Goal: Task Accomplishment & Management: Manage account settings

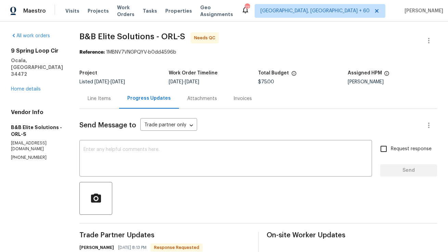
click at [101, 100] on div "Line Items" at bounding box center [99, 98] width 23 height 7
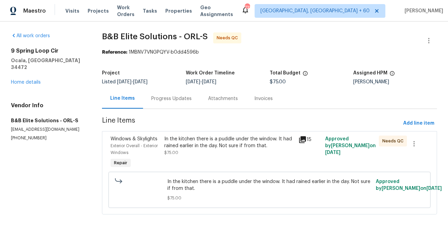
click at [209, 148] on div "In the kitchen there is a puddle under the window. It had rained earlier in the…" at bounding box center [229, 143] width 130 height 14
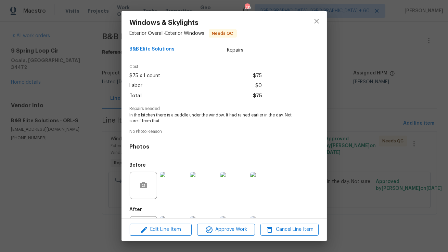
scroll to position [46, 0]
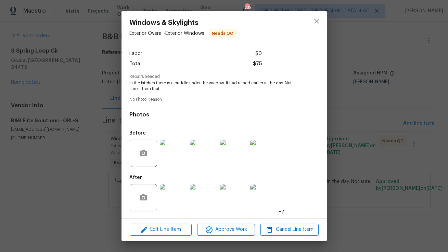
click at [177, 161] on img at bounding box center [173, 153] width 27 height 27
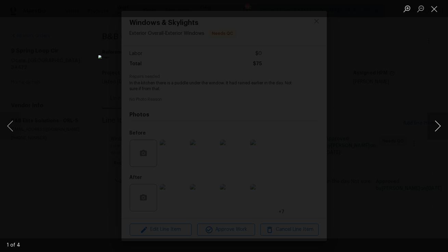
click at [447, 133] on button "Next image" at bounding box center [437, 125] width 21 height 27
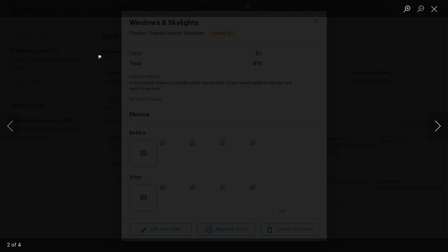
click at [447, 133] on button "Next image" at bounding box center [437, 125] width 21 height 27
click at [436, 12] on button "Close lightbox" at bounding box center [434, 9] width 14 height 12
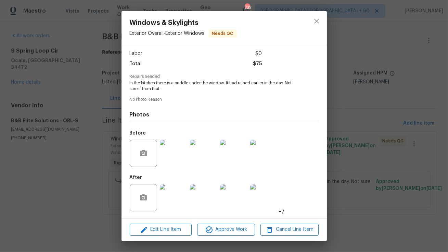
click at [175, 196] on img at bounding box center [173, 197] width 27 height 27
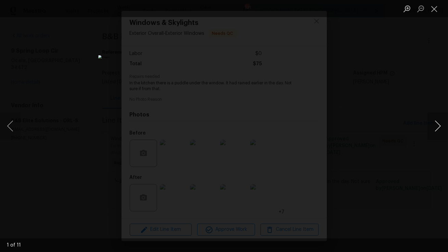
click at [438, 127] on button "Next image" at bounding box center [437, 125] width 21 height 27
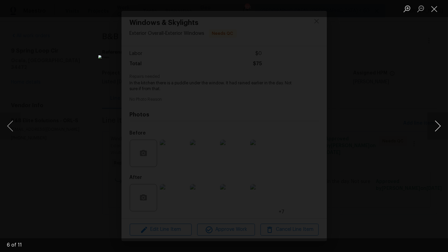
click at [438, 127] on button "Next image" at bounding box center [437, 125] width 21 height 27
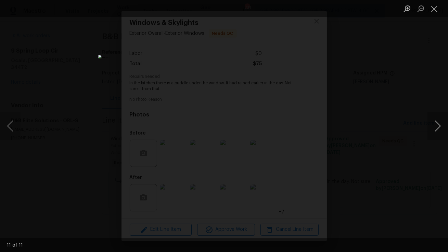
click at [430, 126] on button "Next image" at bounding box center [437, 125] width 21 height 27
click at [433, 14] on button "Close lightbox" at bounding box center [434, 9] width 14 height 12
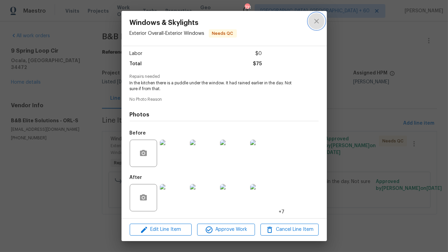
click at [320, 24] on button "close" at bounding box center [316, 21] width 16 height 16
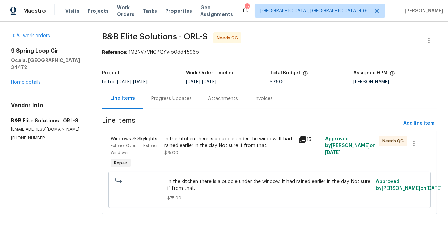
click at [168, 103] on div "Progress Updates" at bounding box center [171, 99] width 57 height 20
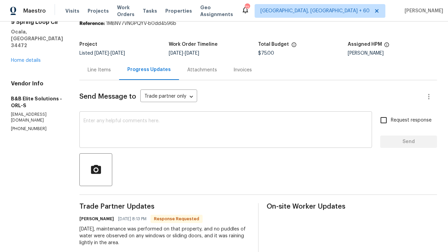
scroll to position [23, 0]
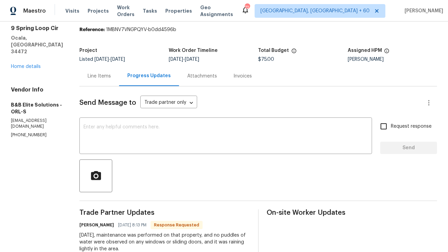
click at [106, 74] on div "Line Items" at bounding box center [99, 76] width 23 height 7
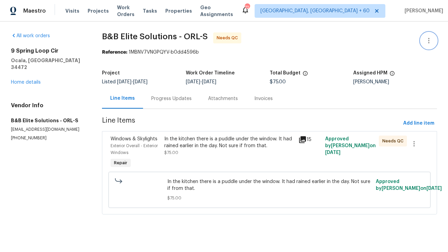
click at [427, 42] on icon "button" at bounding box center [428, 41] width 8 height 8
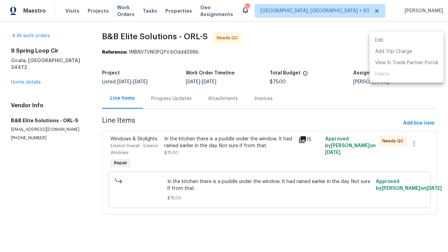
click at [421, 43] on li "Edit" at bounding box center [406, 40] width 74 height 11
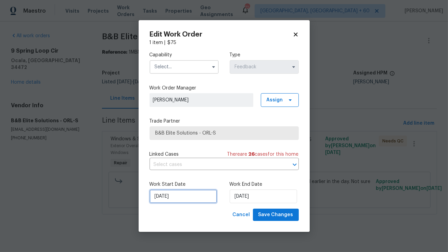
click at [183, 193] on input "29/09/2025" at bounding box center [182, 197] width 67 height 14
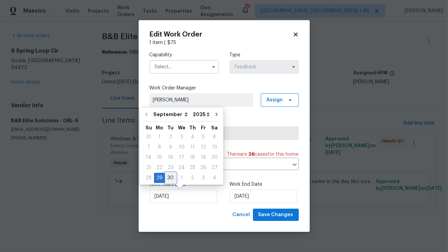
click at [170, 177] on div "30" at bounding box center [170, 178] width 11 height 10
type input "30/09/2025"
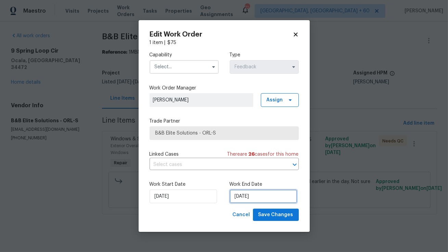
click at [263, 197] on input "01/10/2025" at bounding box center [262, 197] width 67 height 14
select select "9"
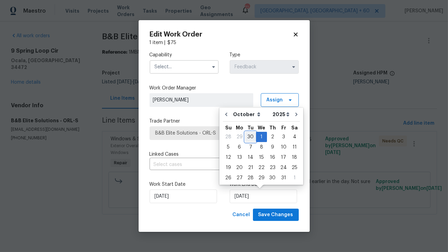
click at [249, 134] on div "30" at bounding box center [250, 137] width 11 height 10
type input "30/09/2025"
select select "8"
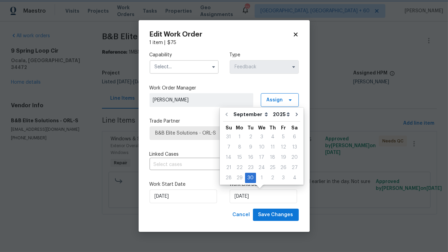
click at [205, 116] on div "Capability Type Feedback Work Order Manager Anthony Mascarenhas Assign Trade Pa…" at bounding box center [223, 127] width 149 height 163
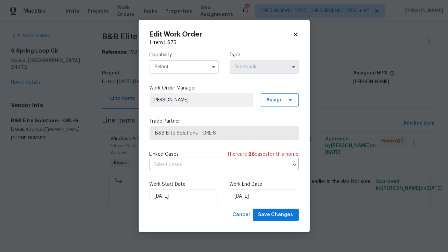
click at [205, 64] on input "text" at bounding box center [183, 67] width 69 height 14
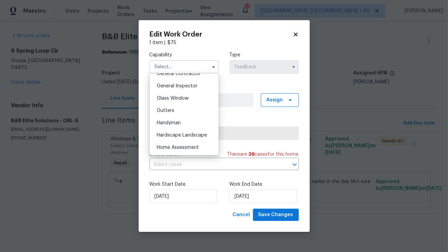
scroll to position [346, 0]
click at [189, 114] on div "Handyman" at bounding box center [184, 111] width 66 height 12
type input "Handyman"
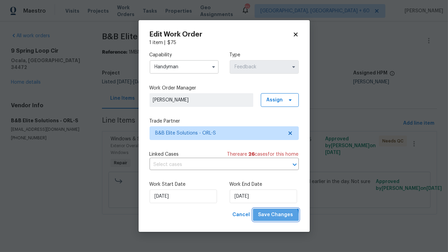
click at [277, 218] on span "Save Changes" at bounding box center [275, 215] width 35 height 9
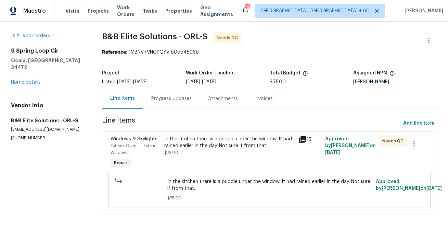
click at [215, 139] on div "In the kitchen there is a puddle under the window. It had rained earlier in the…" at bounding box center [229, 143] width 130 height 14
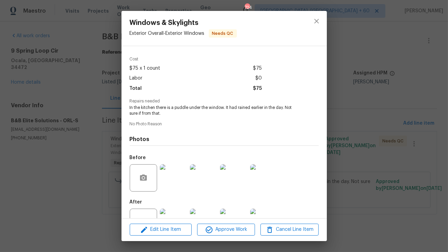
scroll to position [30, 0]
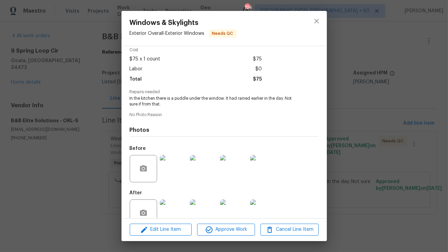
click at [179, 175] on img at bounding box center [173, 168] width 27 height 27
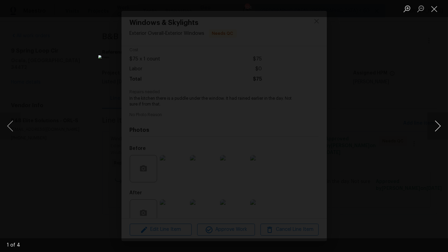
click at [433, 128] on button "Next image" at bounding box center [437, 125] width 21 height 27
click at [433, 10] on button "Close lightbox" at bounding box center [434, 9] width 14 height 12
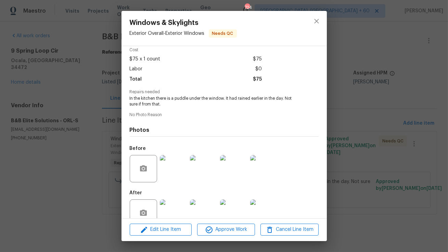
click at [186, 203] on img at bounding box center [173, 213] width 27 height 27
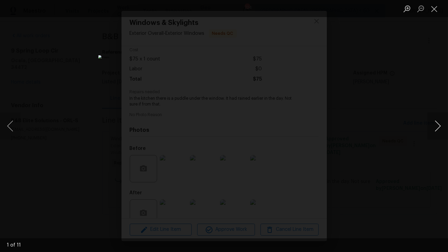
click at [437, 122] on button "Next image" at bounding box center [437, 125] width 21 height 27
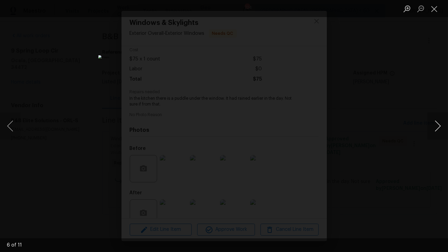
click at [437, 122] on button "Next image" at bounding box center [437, 125] width 21 height 27
click at [439, 12] on button "Close lightbox" at bounding box center [434, 9] width 14 height 12
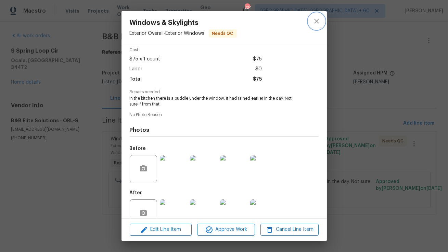
click at [316, 20] on icon "close" at bounding box center [316, 21] width 8 height 8
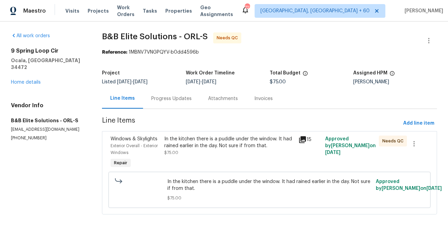
click at [181, 100] on div "Progress Updates" at bounding box center [171, 98] width 40 height 7
